Goal: Transaction & Acquisition: Purchase product/service

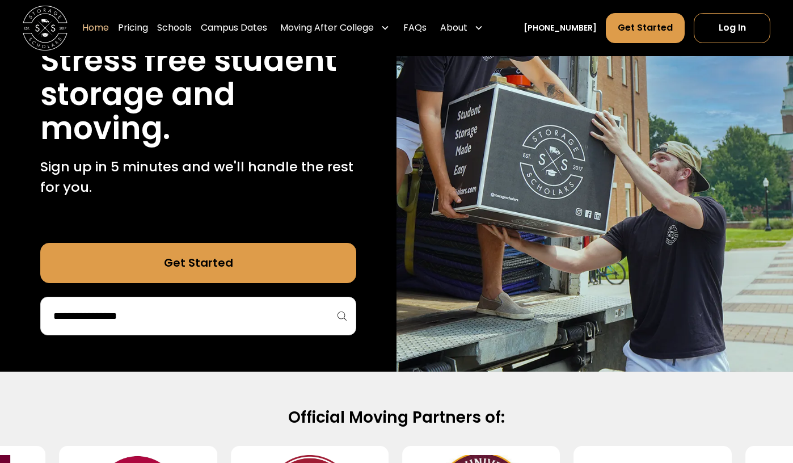
scroll to position [157, 0]
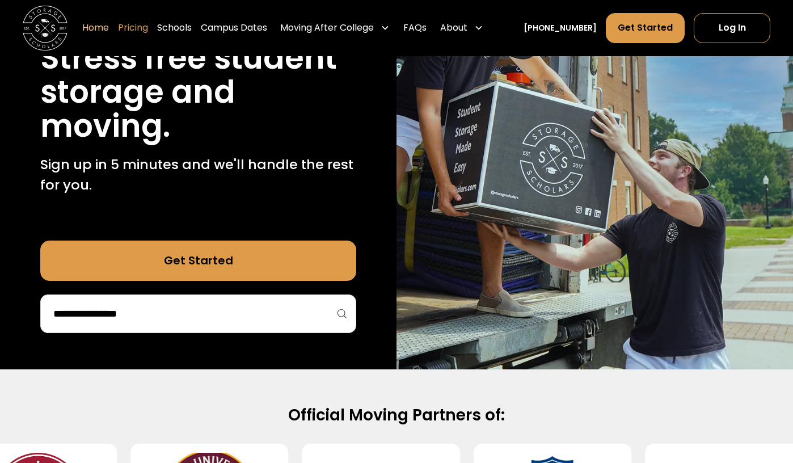
click at [148, 29] on link "Pricing" at bounding box center [133, 28] width 30 height 32
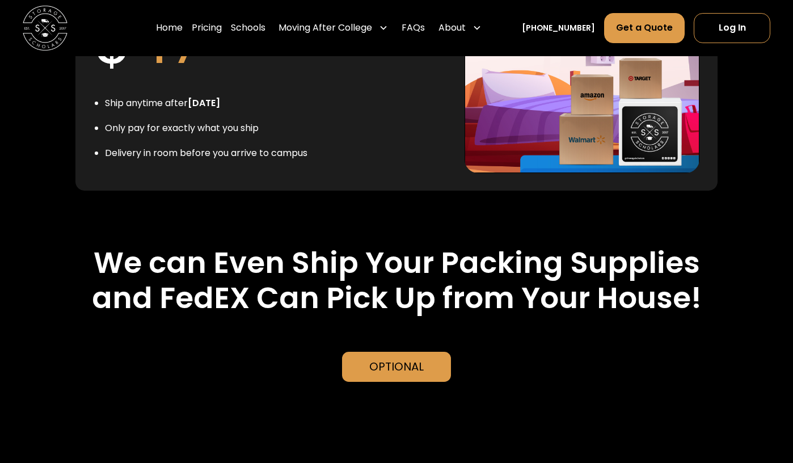
scroll to position [2524, 0]
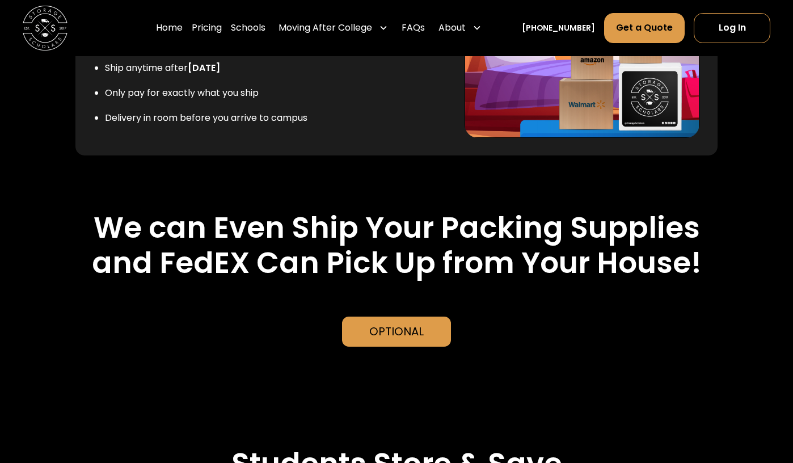
click at [428, 316] on div "Optional" at bounding box center [396, 331] width 108 height 31
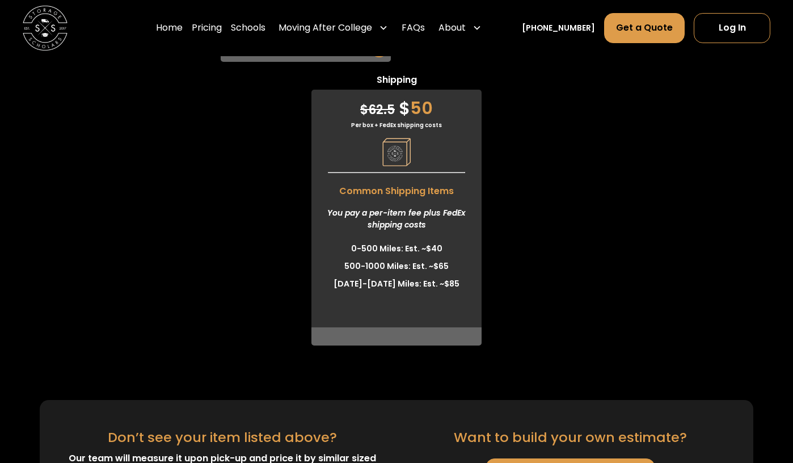
scroll to position [3324, 0]
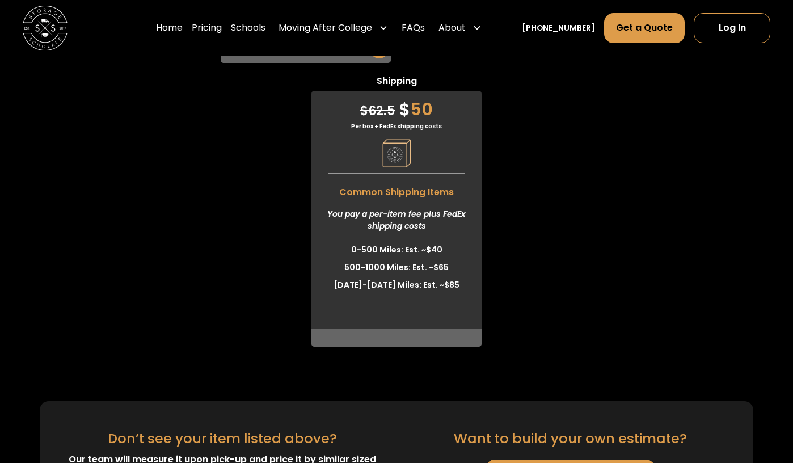
click at [730, 27] on link "Log In" at bounding box center [732, 28] width 77 height 31
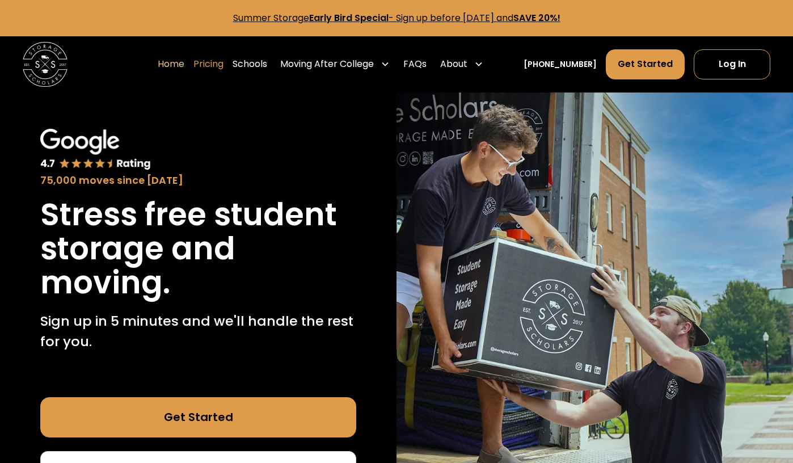
click at [223, 63] on link "Pricing" at bounding box center [208, 65] width 30 height 32
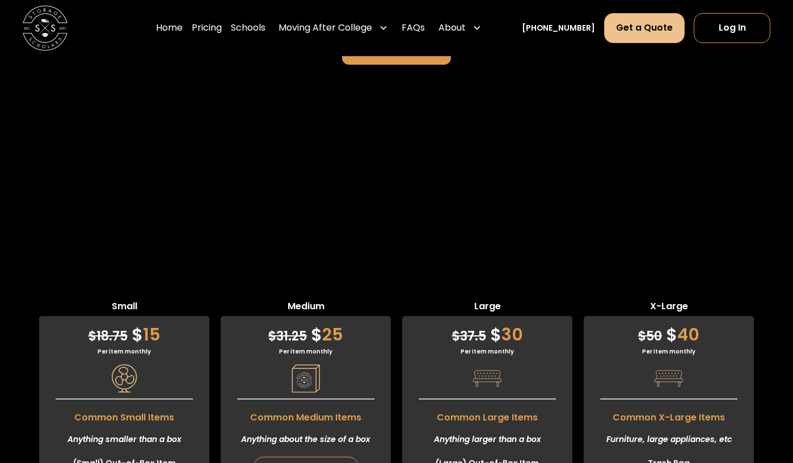
click at [626, 40] on link "Get a Quote" at bounding box center [644, 28] width 81 height 31
